Goal: Information Seeking & Learning: Learn about a topic

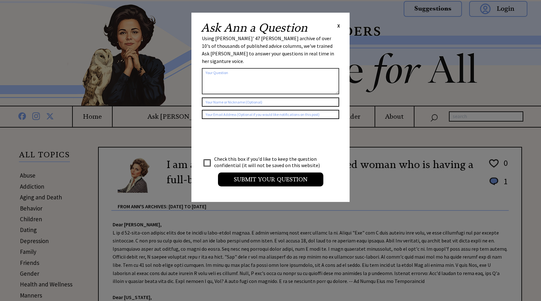
click at [338, 25] on span "X" at bounding box center [338, 25] width 3 height 6
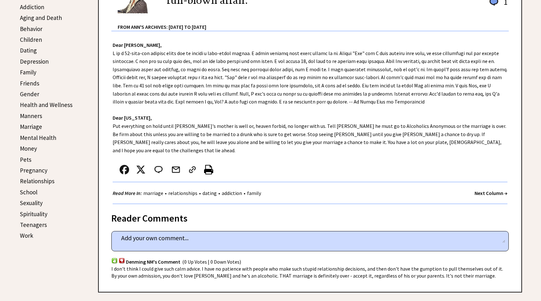
scroll to position [182, 0]
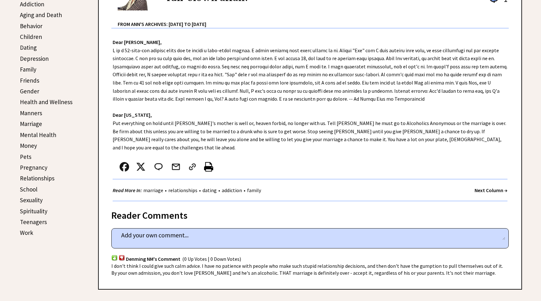
click at [25, 155] on link "Pets" at bounding box center [25, 157] width 11 height 8
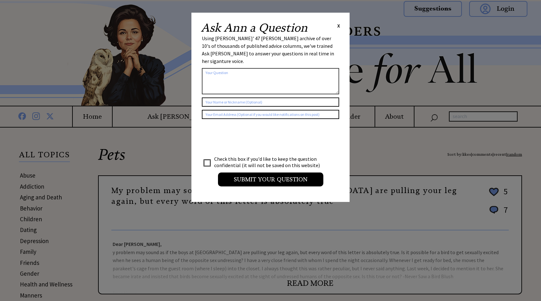
click at [338, 27] on span "X" at bounding box center [338, 25] width 3 height 6
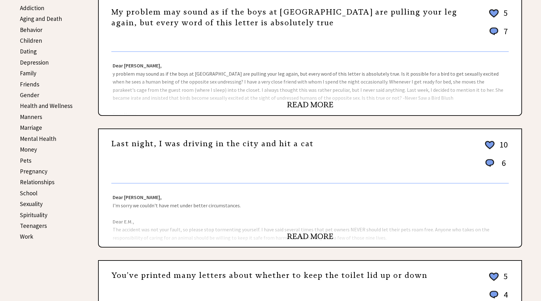
scroll to position [179, 0]
click at [311, 107] on link "READ MORE" at bounding box center [310, 103] width 46 height 9
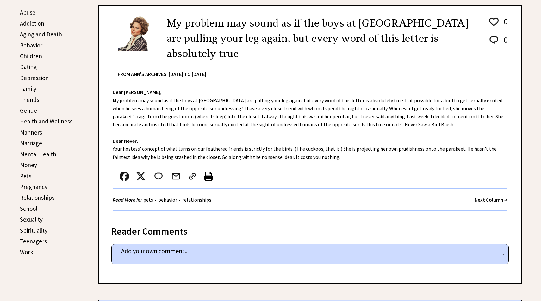
scroll to position [163, 0]
click at [33, 220] on link "Sexuality" at bounding box center [31, 219] width 23 height 8
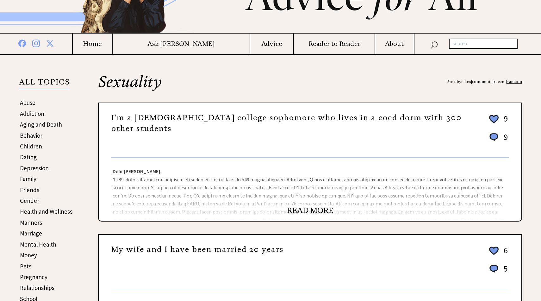
scroll to position [77, 0]
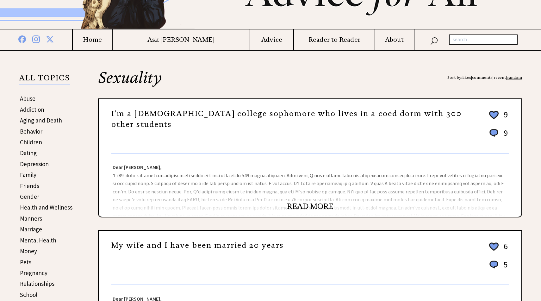
click at [295, 205] on link "READ MORE" at bounding box center [310, 205] width 46 height 9
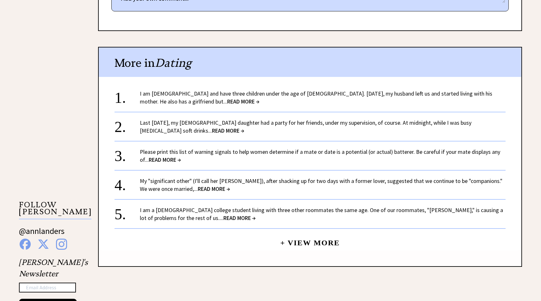
scroll to position [457, 0]
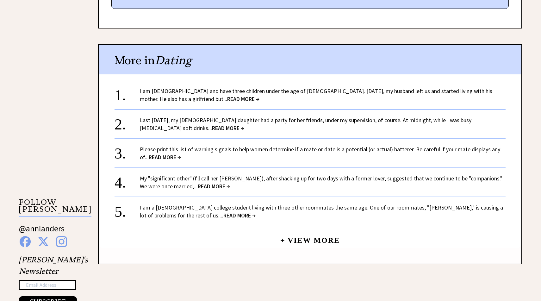
click at [223, 212] on span "READ MORE →" at bounding box center [239, 215] width 32 height 7
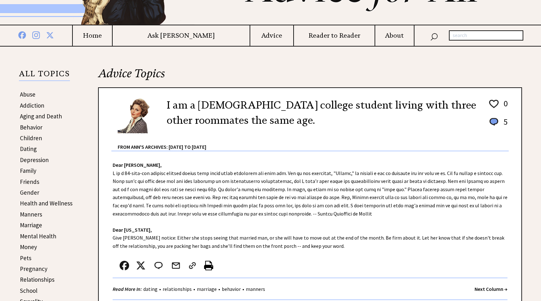
scroll to position [82, 0]
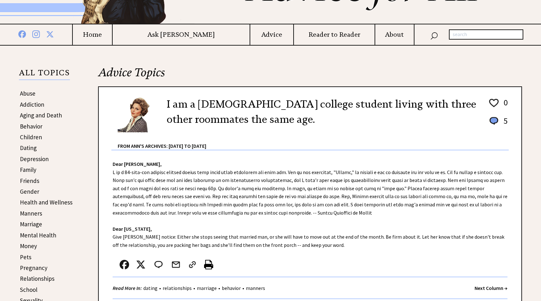
click at [34, 190] on link "Gender" at bounding box center [29, 192] width 19 height 8
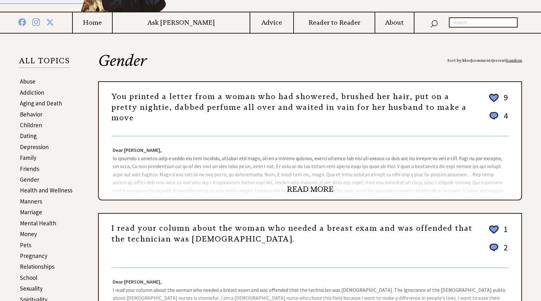
scroll to position [96, 0]
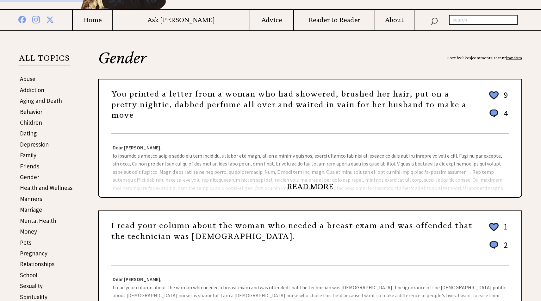
click at [306, 187] on link "READ MORE" at bounding box center [310, 186] width 46 height 9
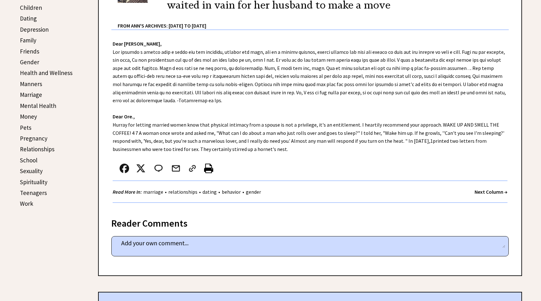
scroll to position [213, 0]
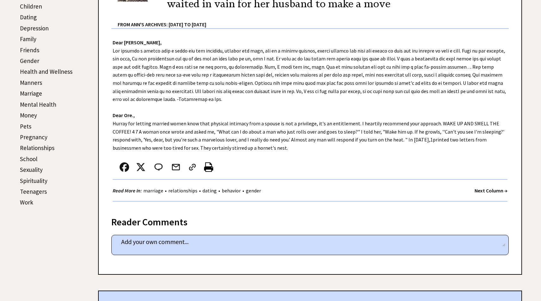
click at [31, 82] on link "Manners" at bounding box center [31, 83] width 22 height 8
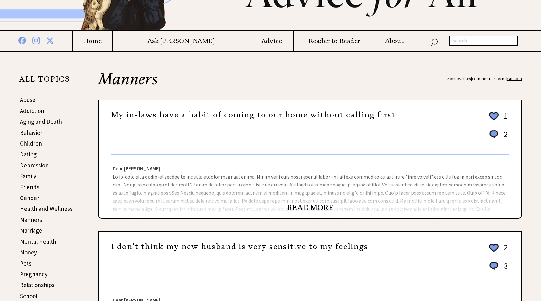
scroll to position [80, 0]
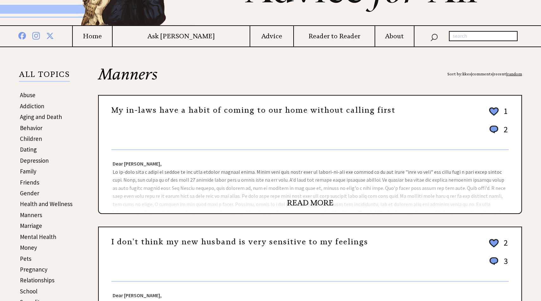
click at [290, 206] on link "READ MORE" at bounding box center [310, 202] width 46 height 9
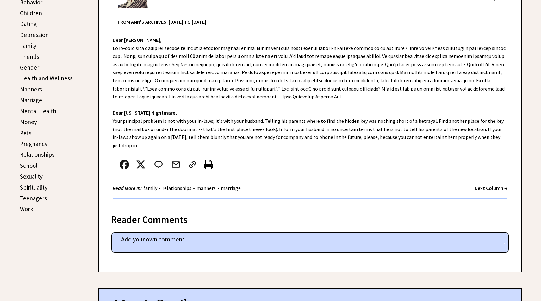
scroll to position [207, 0]
click at [32, 55] on link "Friends" at bounding box center [29, 56] width 19 height 8
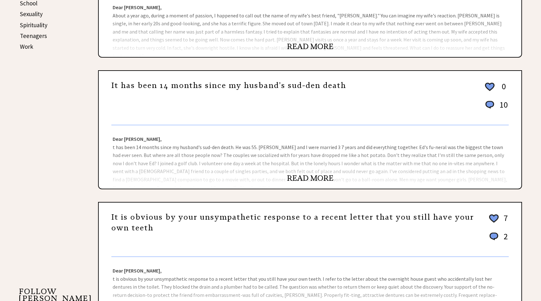
scroll to position [369, 0]
click at [293, 176] on link "READ MORE" at bounding box center [310, 177] width 46 height 9
